Goal: Information Seeking & Learning: Learn about a topic

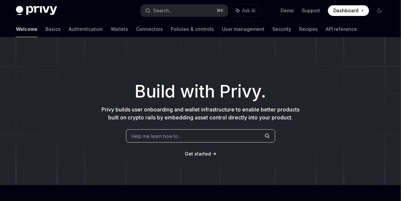
type textarea "*"
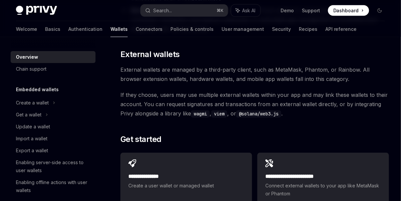
scroll to position [954, 0]
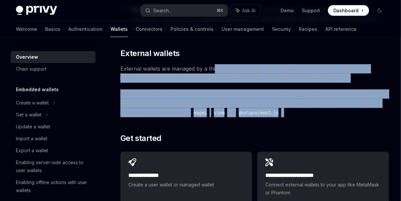
drag, startPoint x: 214, startPoint y: 66, endPoint x: 179, endPoint y: 119, distance: 63.6
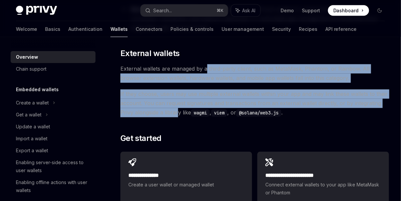
drag, startPoint x: 177, startPoint y: 115, endPoint x: 206, endPoint y: 71, distance: 53.0
click at [206, 71] on span "External wallets are managed by a third-party client, such as MetaMask, Phantom…" at bounding box center [255, 73] width 269 height 19
drag, startPoint x: 206, startPoint y: 71, endPoint x: 167, endPoint y: 110, distance: 54.9
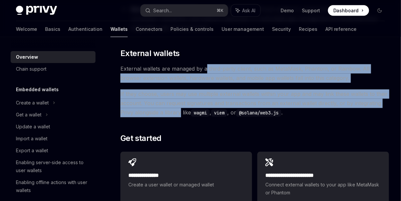
click at [167, 110] on span "If they choose, users may use multiple external wallets within your app and may…" at bounding box center [255, 104] width 269 height 28
drag, startPoint x: 167, startPoint y: 110, endPoint x: 217, endPoint y: 67, distance: 65.9
click at [217, 67] on span "External wallets are managed by a third-party client, such as MetaMask, Phantom…" at bounding box center [255, 73] width 269 height 19
drag, startPoint x: 217, startPoint y: 67, endPoint x: 163, endPoint y: 109, distance: 69.1
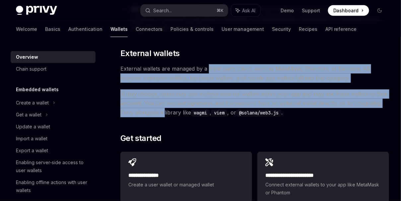
click at [163, 109] on span "If they choose, users may use multiple external wallets within your app and may…" at bounding box center [255, 104] width 269 height 28
drag, startPoint x: 163, startPoint y: 109, endPoint x: 205, endPoint y: 67, distance: 59.6
click at [205, 67] on span "External wallets are managed by a third-party client, such as MetaMask, Phantom…" at bounding box center [255, 73] width 269 height 19
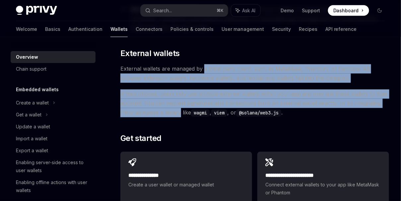
drag, startPoint x: 205, startPoint y: 67, endPoint x: 165, endPoint y: 108, distance: 57.3
click at [165, 108] on span "If they choose, users may use multiple external wallets within your app and may…" at bounding box center [255, 104] width 269 height 28
drag, startPoint x: 165, startPoint y: 108, endPoint x: 208, endPoint y: 70, distance: 57.9
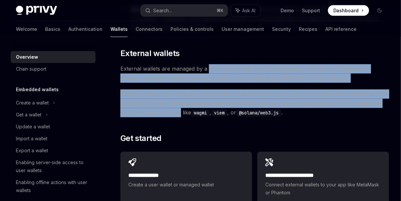
click at [208, 70] on span "External wallets are managed by a third-party client, such as MetaMask, Phantom…" at bounding box center [255, 73] width 269 height 19
drag, startPoint x: 208, startPoint y: 70, endPoint x: 158, endPoint y: 113, distance: 66.2
click at [158, 113] on span "If they choose, users may use multiple external wallets within your app and may…" at bounding box center [255, 104] width 269 height 28
drag, startPoint x: 158, startPoint y: 113, endPoint x: 198, endPoint y: 69, distance: 58.7
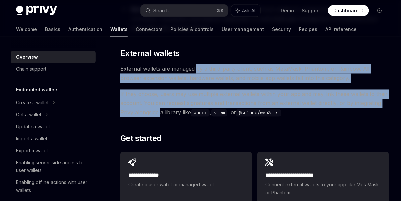
click at [198, 69] on span "External wallets are managed by a third-party client, such as MetaMask, Phantom…" at bounding box center [255, 73] width 269 height 19
drag, startPoint x: 198, startPoint y: 69, endPoint x: 158, endPoint y: 114, distance: 59.5
click at [158, 114] on span "If they choose, users may use multiple external wallets within your app and may…" at bounding box center [255, 104] width 269 height 28
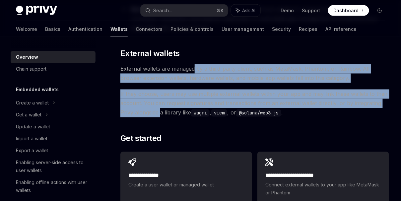
drag, startPoint x: 158, startPoint y: 114, endPoint x: 193, endPoint y: 72, distance: 53.9
click at [193, 72] on span "External wallets are managed by a third-party client, such as MetaMask, Phantom…" at bounding box center [255, 73] width 269 height 19
drag, startPoint x: 193, startPoint y: 72, endPoint x: 160, endPoint y: 114, distance: 52.7
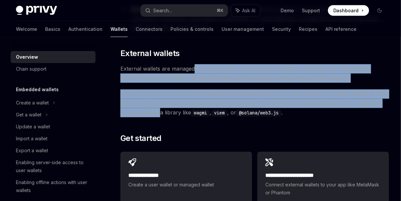
click at [159, 114] on span "If they choose, users may use multiple external wallets within your app and may…" at bounding box center [255, 104] width 269 height 28
drag, startPoint x: 162, startPoint y: 114, endPoint x: 206, endPoint y: 70, distance: 62.2
click at [206, 70] on span "External wallets are managed by a third-party client, such as MetaMask, Phantom…" at bounding box center [255, 73] width 269 height 19
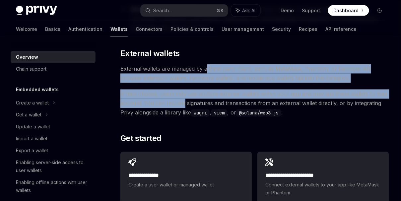
drag, startPoint x: 206, startPoint y: 70, endPoint x: 183, endPoint y: 108, distance: 44.7
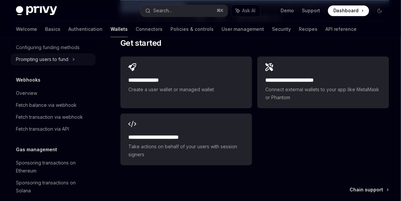
scroll to position [216, 0]
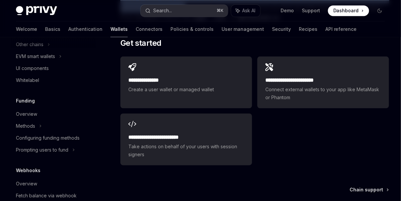
click at [160, 8] on div "Search..." at bounding box center [162, 11] width 19 height 8
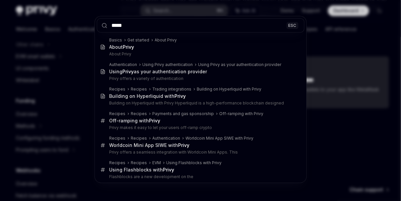
type input "*****"
click at [92, 111] on div "***** ESC Basics Get started About Privy About Privy About Privy Authentication…" at bounding box center [200, 100] width 401 height 201
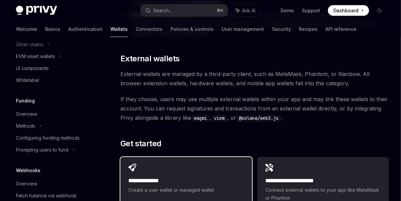
scroll to position [949, 0]
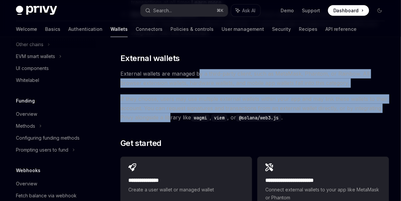
drag, startPoint x: 170, startPoint y: 119, endPoint x: 199, endPoint y: 73, distance: 53.9
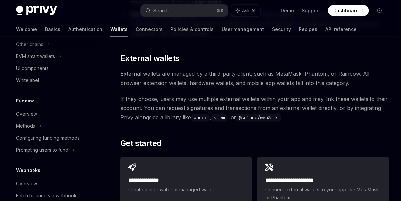
click at [196, 74] on span "External wallets are managed by a third-party client, such as MetaMask, Phantom…" at bounding box center [255, 78] width 269 height 19
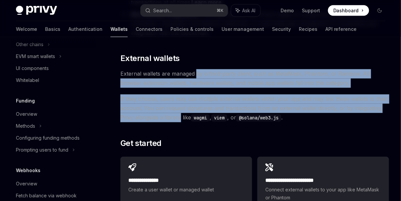
drag, startPoint x: 196, startPoint y: 74, endPoint x: 172, endPoint y: 117, distance: 49.5
click at [172, 117] on span "If they choose, users may use multiple external wallets within your app and may…" at bounding box center [255, 109] width 269 height 28
drag, startPoint x: 163, startPoint y: 118, endPoint x: 195, endPoint y: 76, distance: 52.6
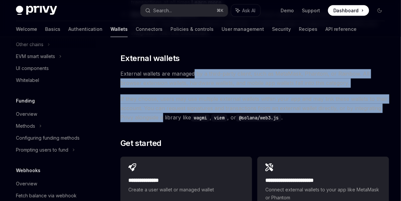
click at [195, 76] on span "External wallets are managed by a third-party client, such as MetaMask, Phantom…" at bounding box center [255, 78] width 269 height 19
drag, startPoint x: 209, startPoint y: 75, endPoint x: 158, endPoint y: 120, distance: 68.0
click at [158, 120] on span "If they choose, users may use multiple external wallets within your app and may…" at bounding box center [255, 109] width 269 height 28
drag, startPoint x: 158, startPoint y: 120, endPoint x: 238, endPoint y: 76, distance: 91.4
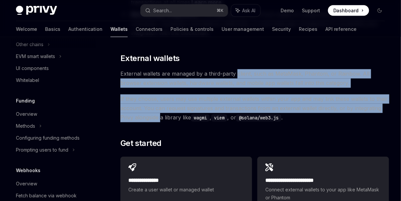
click at [238, 76] on span "External wallets are managed by a third-party client, such as MetaMask, Phantom…" at bounding box center [255, 78] width 269 height 19
drag, startPoint x: 238, startPoint y: 76, endPoint x: 146, endPoint y: 119, distance: 101.6
click at [146, 119] on span "If they choose, users may use multiple external wallets within your app and may…" at bounding box center [255, 109] width 269 height 28
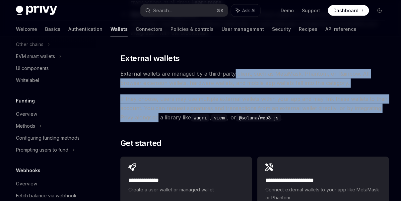
drag, startPoint x: 146, startPoint y: 119, endPoint x: 235, endPoint y: 76, distance: 99.2
click at [235, 76] on span "External wallets are managed by a third-party client, such as MetaMask, Phantom…" at bounding box center [255, 78] width 269 height 19
drag, startPoint x: 235, startPoint y: 76, endPoint x: 141, endPoint y: 119, distance: 102.8
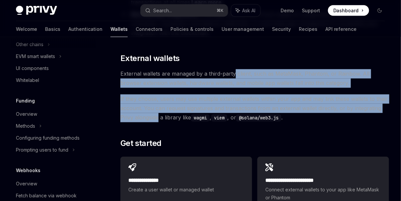
click at [142, 119] on span "If they choose, users may use multiple external wallets within your app and may…" at bounding box center [255, 109] width 269 height 28
drag, startPoint x: 142, startPoint y: 119, endPoint x: 239, endPoint y: 77, distance: 105.3
click at [239, 77] on span "External wallets are managed by a third-party client, such as MetaMask, Phantom…" at bounding box center [255, 78] width 269 height 19
drag, startPoint x: 254, startPoint y: 75, endPoint x: 157, endPoint y: 118, distance: 106.8
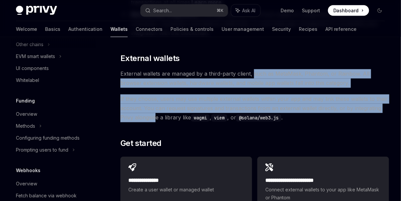
click at [157, 118] on span "If they choose, users may use multiple external wallets within your app and may…" at bounding box center [255, 109] width 269 height 28
drag, startPoint x: 158, startPoint y: 119, endPoint x: 236, endPoint y: 75, distance: 88.7
click at [236, 75] on span "External wallets are managed by a third-party client, such as MetaMask, Phantom…" at bounding box center [255, 78] width 269 height 19
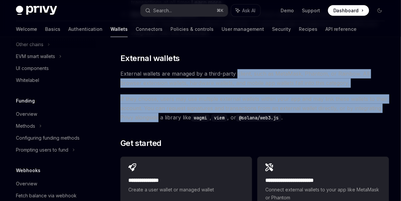
drag, startPoint x: 236, startPoint y: 75, endPoint x: 149, endPoint y: 118, distance: 96.4
click at [149, 118] on span "If they choose, users may use multiple external wallets within your app and may…" at bounding box center [255, 109] width 269 height 28
drag, startPoint x: 149, startPoint y: 118, endPoint x: 218, endPoint y: 75, distance: 81.6
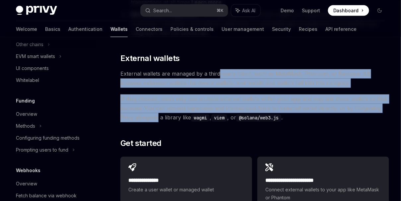
click at [218, 75] on span "External wallets are managed by a third-party client, such as MetaMask, Phantom…" at bounding box center [255, 78] width 269 height 19
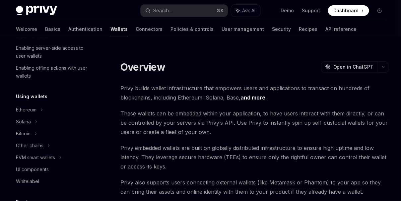
scroll to position [0, 0]
